Goal: Task Accomplishment & Management: Manage account settings

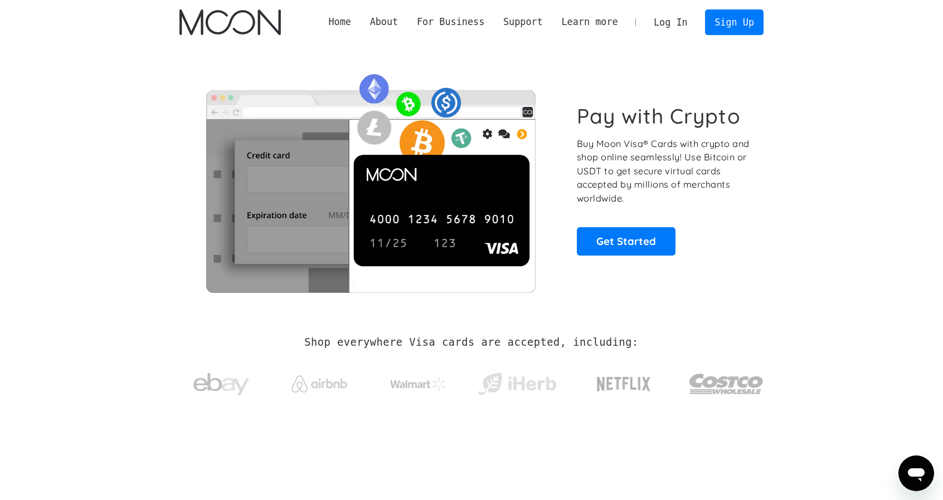
click at [683, 25] on link "Log In" at bounding box center [670, 22] width 52 height 25
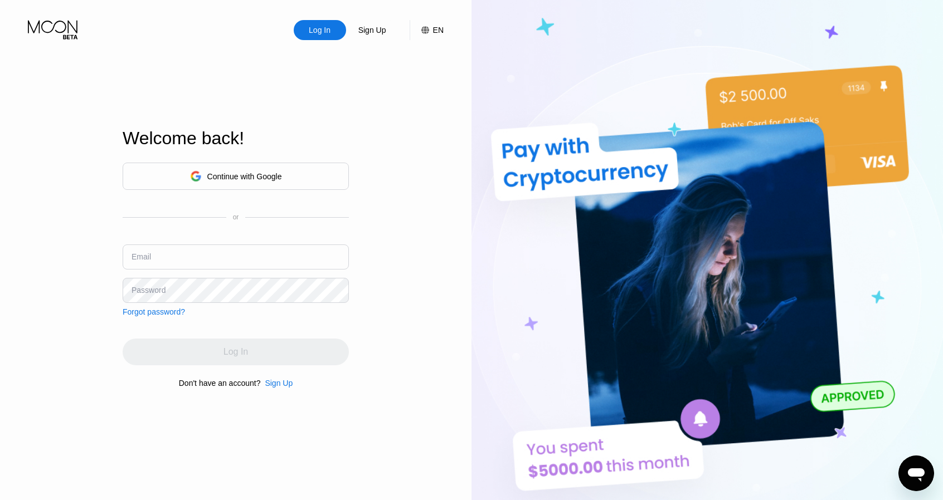
click at [178, 244] on div "Continue with Google or Email Password Forgot password?" at bounding box center [236, 240] width 226 height 154
click at [175, 254] on input "text" at bounding box center [236, 257] width 226 height 25
paste input "[EMAIL_ADDRESS][DOMAIN_NAME]"
type input "[EMAIL_ADDRESS][DOMAIN_NAME]"
click at [196, 277] on div "Continue with Google or Email [EMAIL_ADDRESS][DOMAIN_NAME] Password Forgot pass…" at bounding box center [236, 240] width 226 height 154
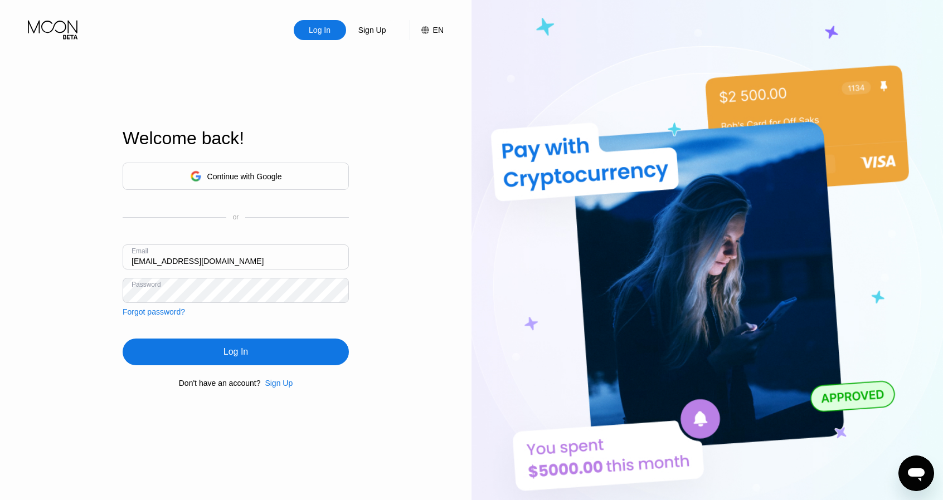
click at [218, 347] on div "Log In" at bounding box center [236, 352] width 226 height 27
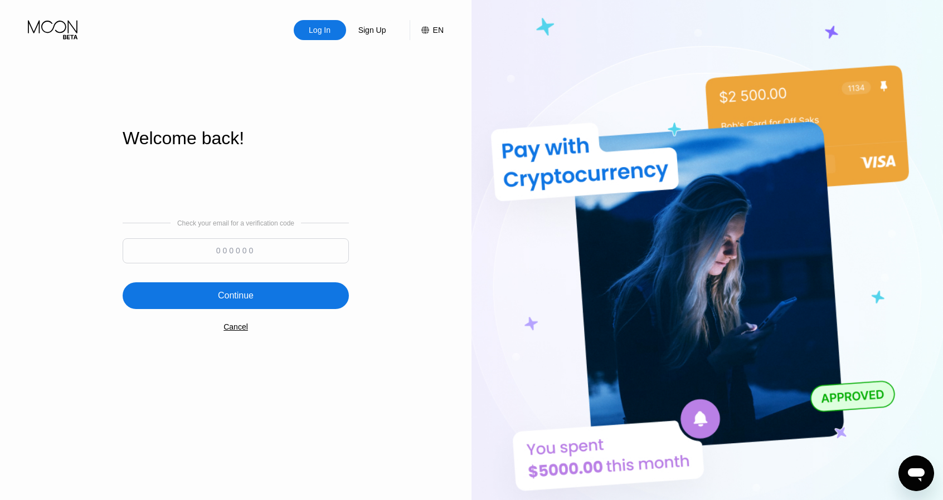
click at [249, 252] on input at bounding box center [236, 251] width 226 height 25
paste input "707442"
type input "707442"
click at [238, 278] on div "Check your email for a verification code 707442 Continue Cancel" at bounding box center [236, 275] width 226 height 226
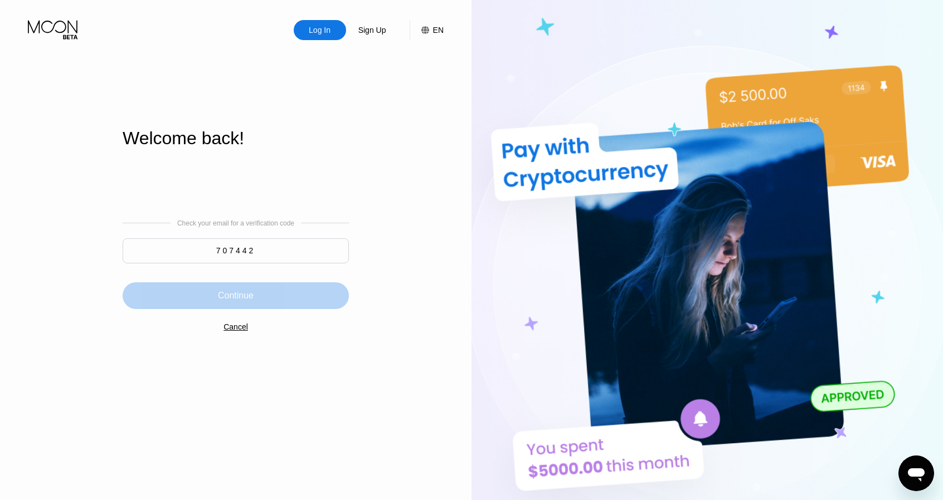
drag, startPoint x: 241, startPoint y: 291, endPoint x: 245, endPoint y: 296, distance: 6.4
click at [241, 291] on div "Continue" at bounding box center [236, 295] width 36 height 11
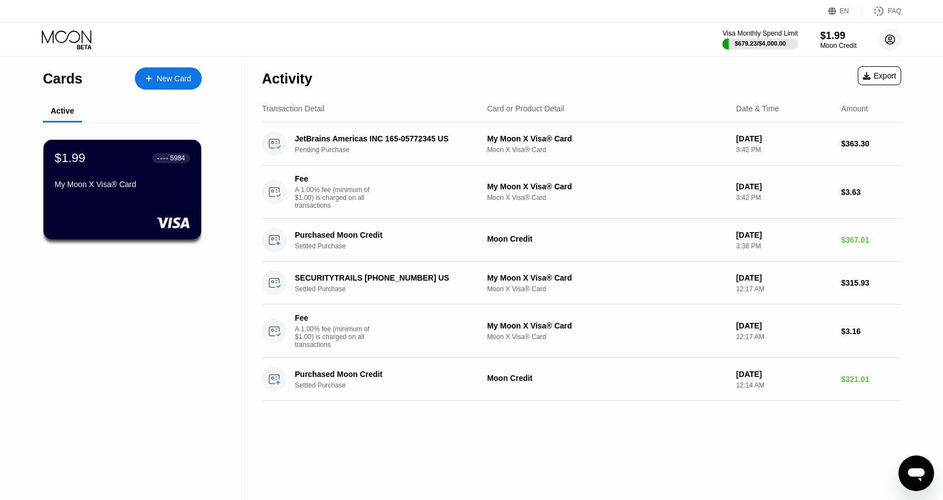
click at [886, 36] on icon at bounding box center [889, 39] width 9 height 9
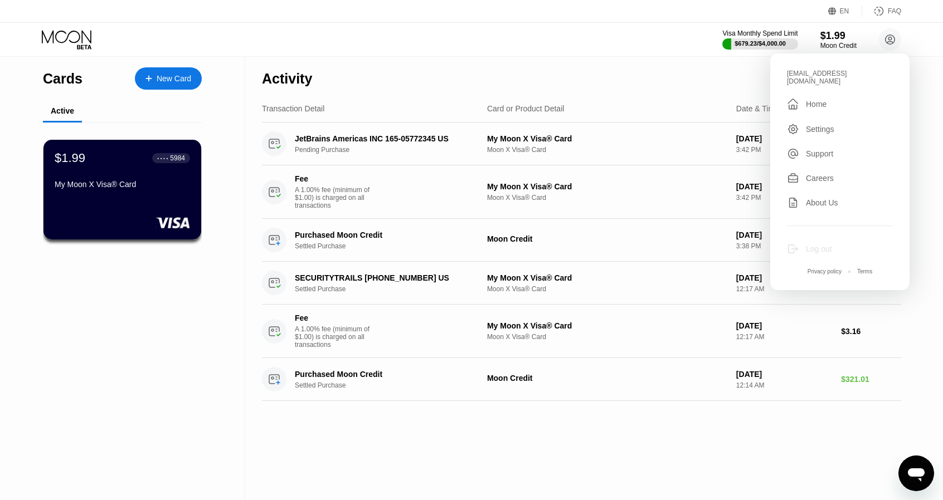
click at [824, 245] on div "Log out" at bounding box center [819, 249] width 26 height 9
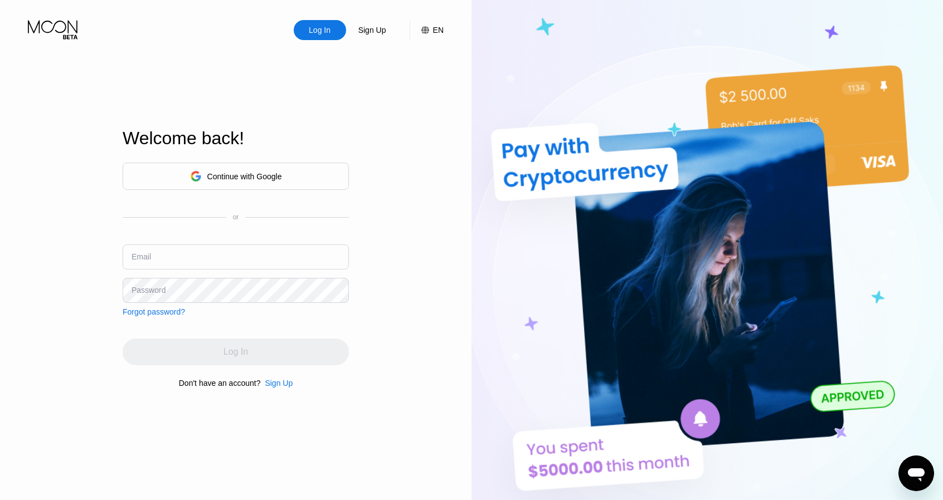
drag, startPoint x: 163, startPoint y: 248, endPoint x: 163, endPoint y: 267, distance: 19.5
click at [163, 248] on input "text" at bounding box center [236, 257] width 226 height 25
paste input "rixlsjio@eblanomail.com"
type input "rixlsjio@eblanomail.com"
click at [181, 308] on div "Forgot password?" at bounding box center [154, 312] width 62 height 9
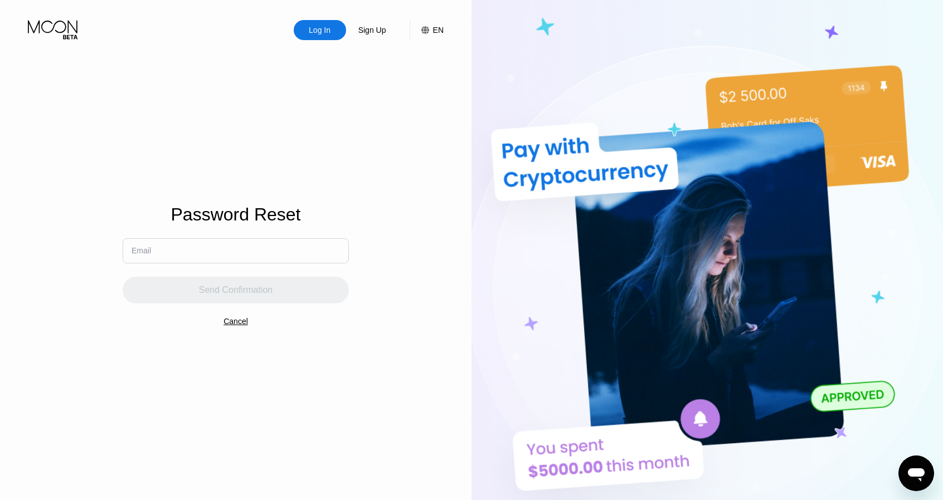
drag, startPoint x: 230, startPoint y: 317, endPoint x: 230, endPoint y: 324, distance: 6.7
click at [230, 324] on div "Password Reset Email Send Confirmation Cancel" at bounding box center [236, 258] width 226 height 551
click at [231, 325] on div "Cancel" at bounding box center [235, 321] width 25 height 9
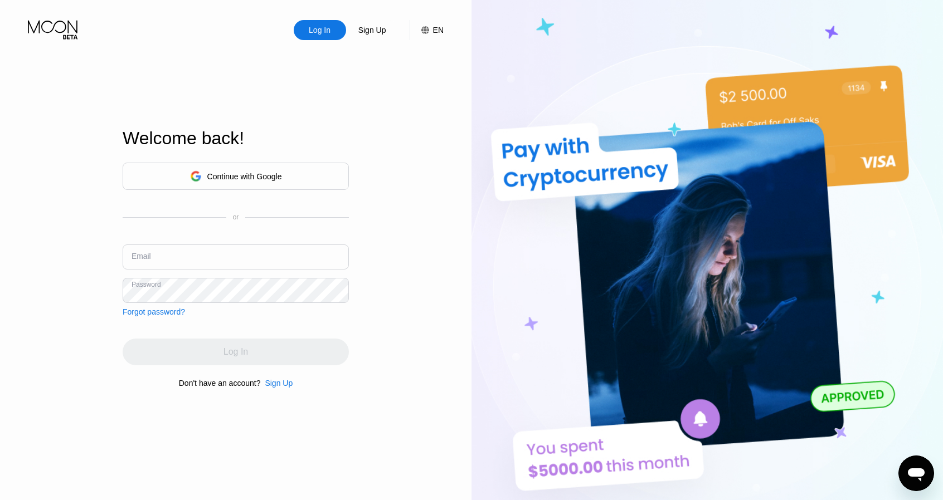
click at [193, 258] on input "text" at bounding box center [236, 257] width 226 height 25
drag, startPoint x: 211, startPoint y: 252, endPoint x: 199, endPoint y: 275, distance: 25.4
click at [210, 252] on input "text" at bounding box center [236, 257] width 226 height 25
paste input "rixlsjio@eblanomail.com"
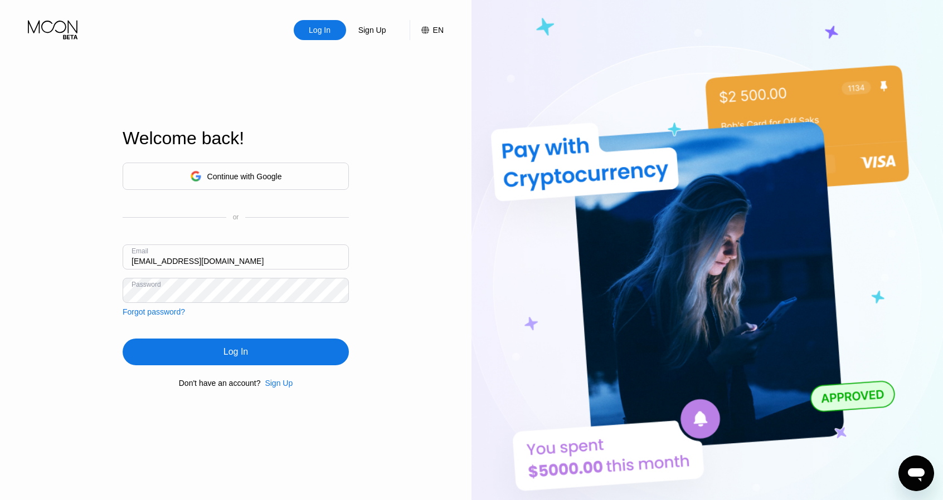
type input "rixlsjio@eblanomail.com"
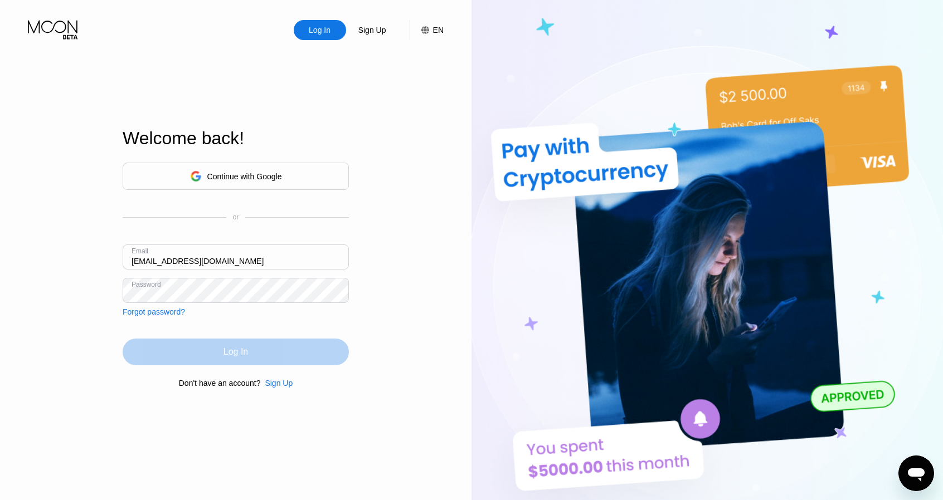
click at [203, 352] on div "Log In" at bounding box center [236, 352] width 226 height 27
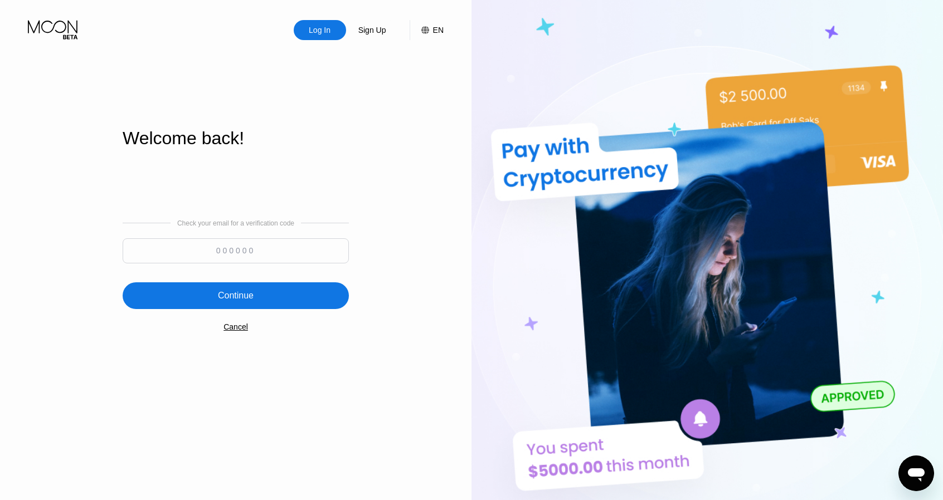
drag, startPoint x: 247, startPoint y: 239, endPoint x: 244, endPoint y: 251, distance: 12.6
click at [246, 239] on input at bounding box center [236, 251] width 226 height 25
paste input "402138"
type input "402138"
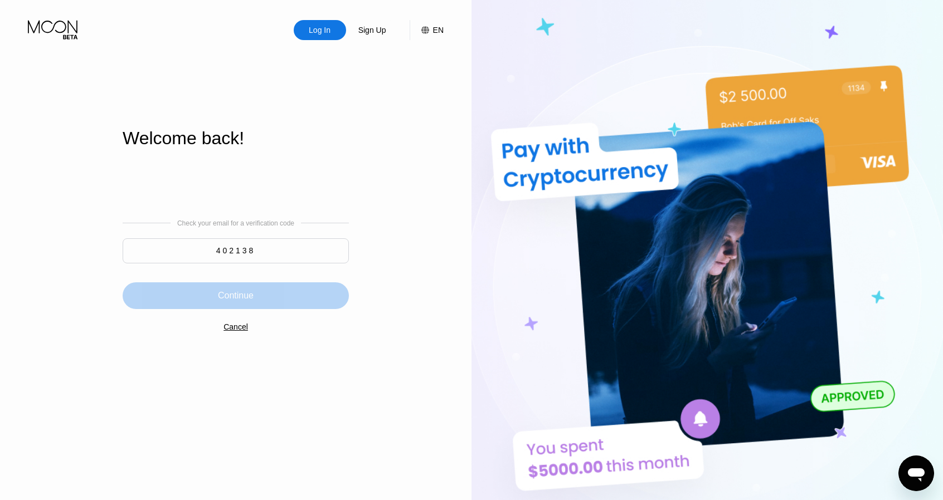
click at [234, 293] on div "Continue" at bounding box center [236, 295] width 36 height 11
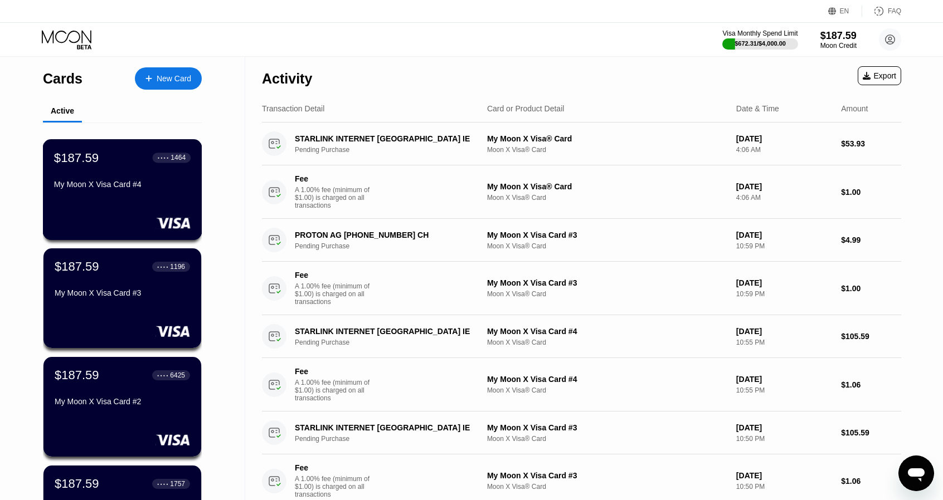
click at [166, 193] on div "My Moon X Visa Card #4" at bounding box center [122, 186] width 137 height 13
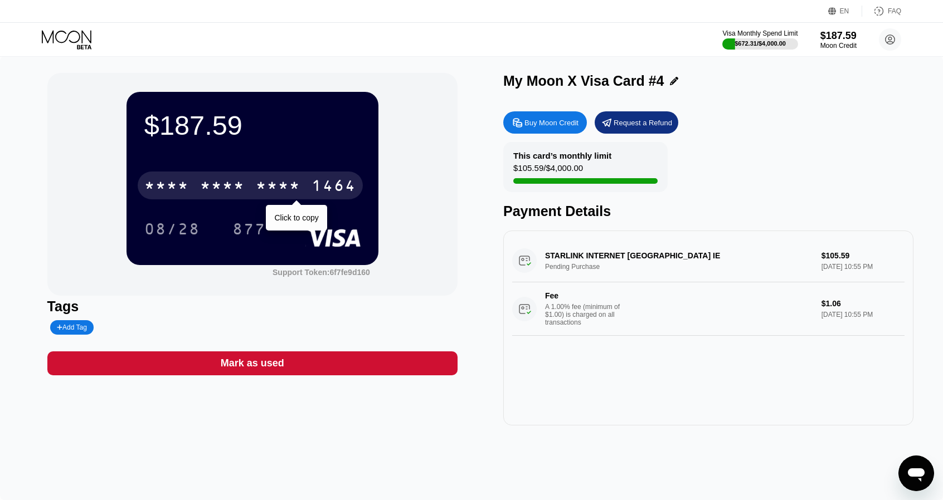
drag, startPoint x: 250, startPoint y: 175, endPoint x: 266, endPoint y: 179, distance: 17.2
click at [250, 174] on div "* * * * * * * * * * * * 1464" at bounding box center [250, 186] width 225 height 28
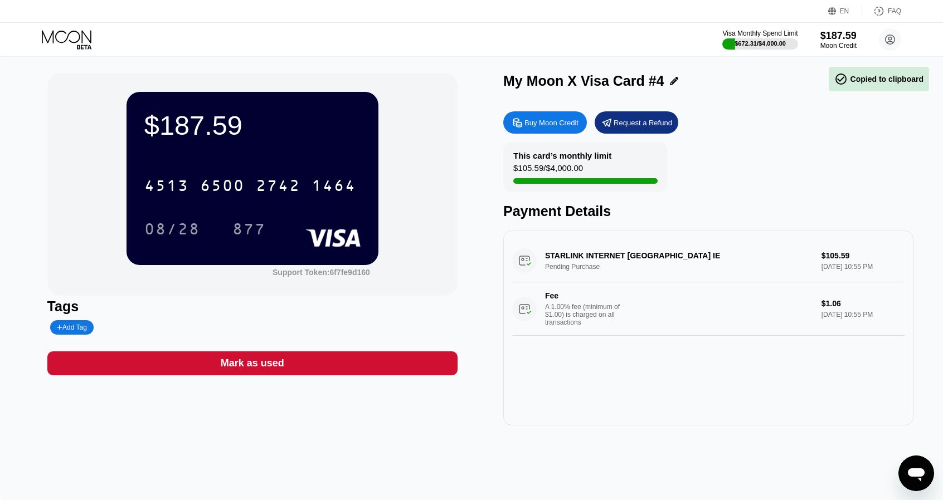
click at [178, 221] on div "08/28" at bounding box center [172, 229] width 72 height 28
click at [247, 226] on div "877" at bounding box center [248, 231] width 33 height 18
